Goal: Transaction & Acquisition: Book appointment/travel/reservation

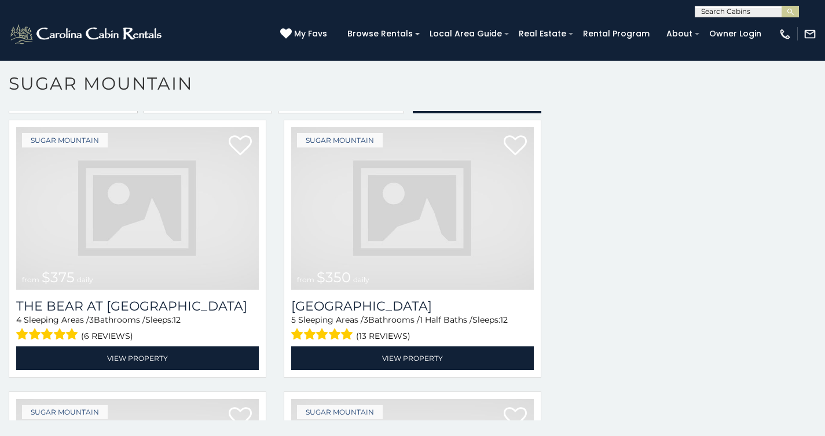
scroll to position [2907, 0]
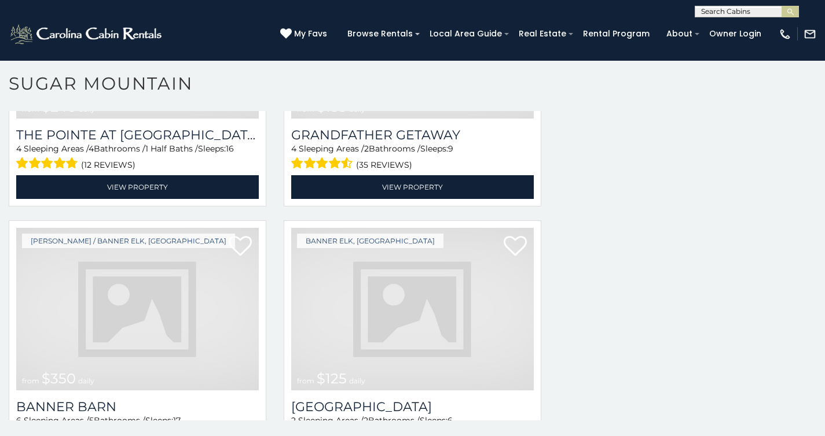
click at [188, 328] on img at bounding box center [137, 309] width 242 height 163
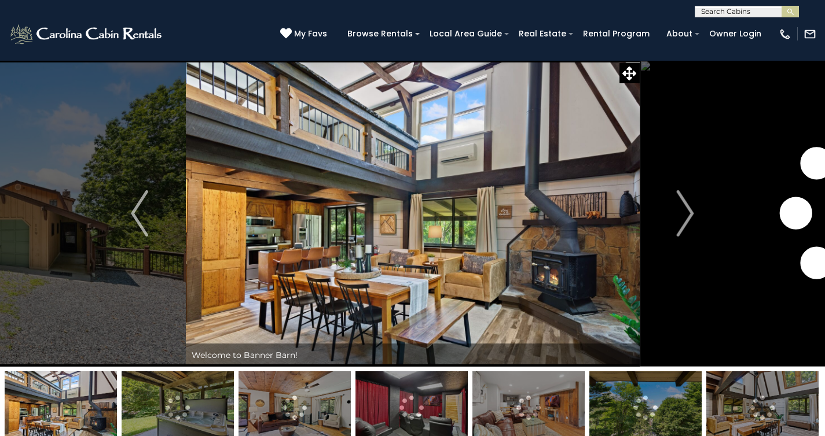
scroll to position [45, 0]
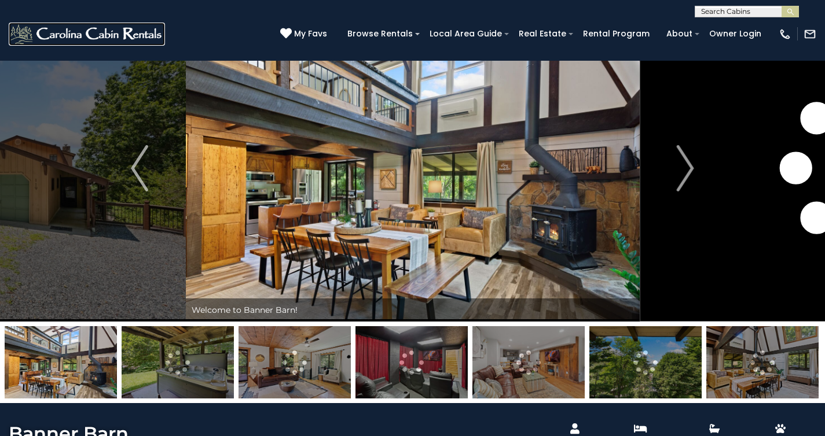
click at [72, 32] on img at bounding box center [87, 34] width 156 height 23
